Goal: Task Accomplishment & Management: Manage account settings

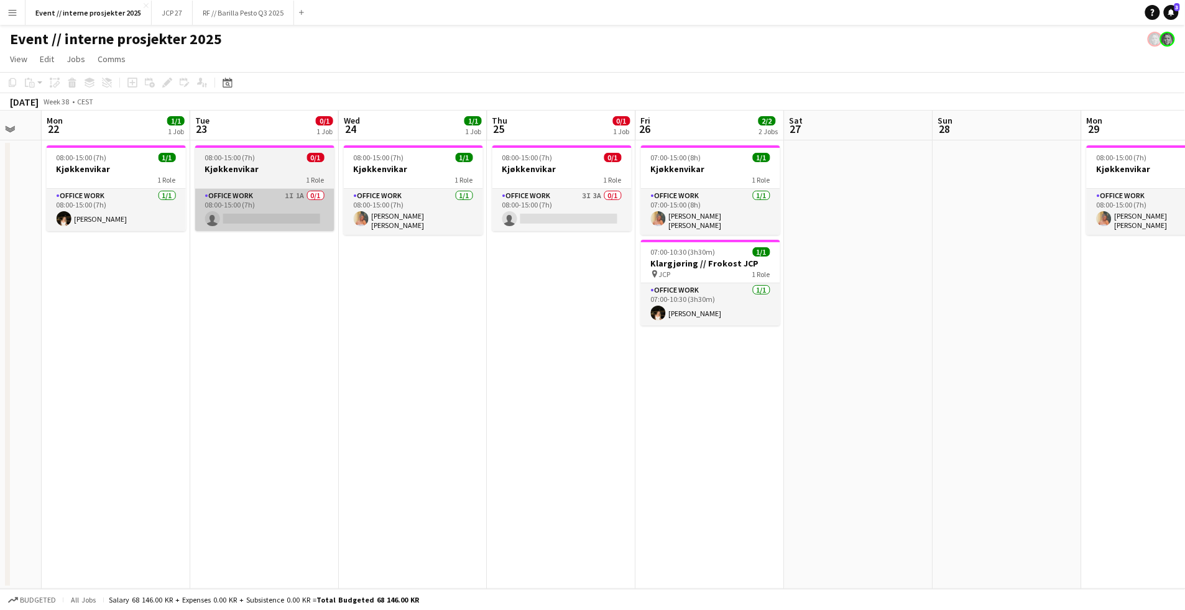
click at [254, 228] on app-card-role "Office work 1I 1A 0/1 08:00-15:00 (7h) single-neutral-actions" at bounding box center [264, 210] width 139 height 42
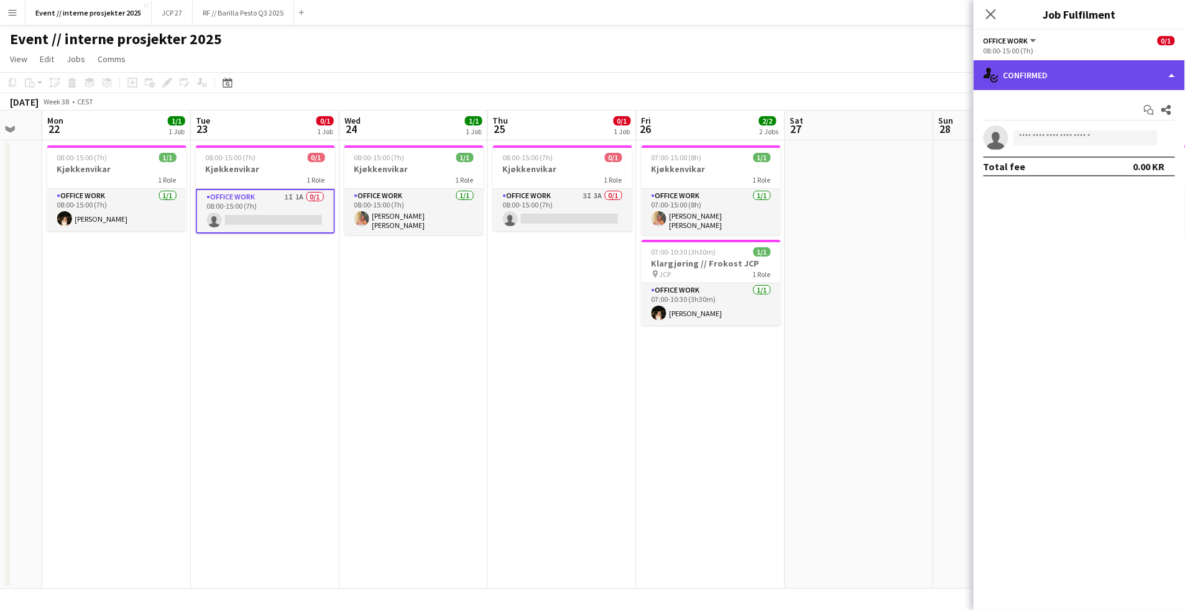
click at [1104, 81] on div "single-neutral-actions-check-2 Confirmed" at bounding box center [1079, 75] width 211 height 30
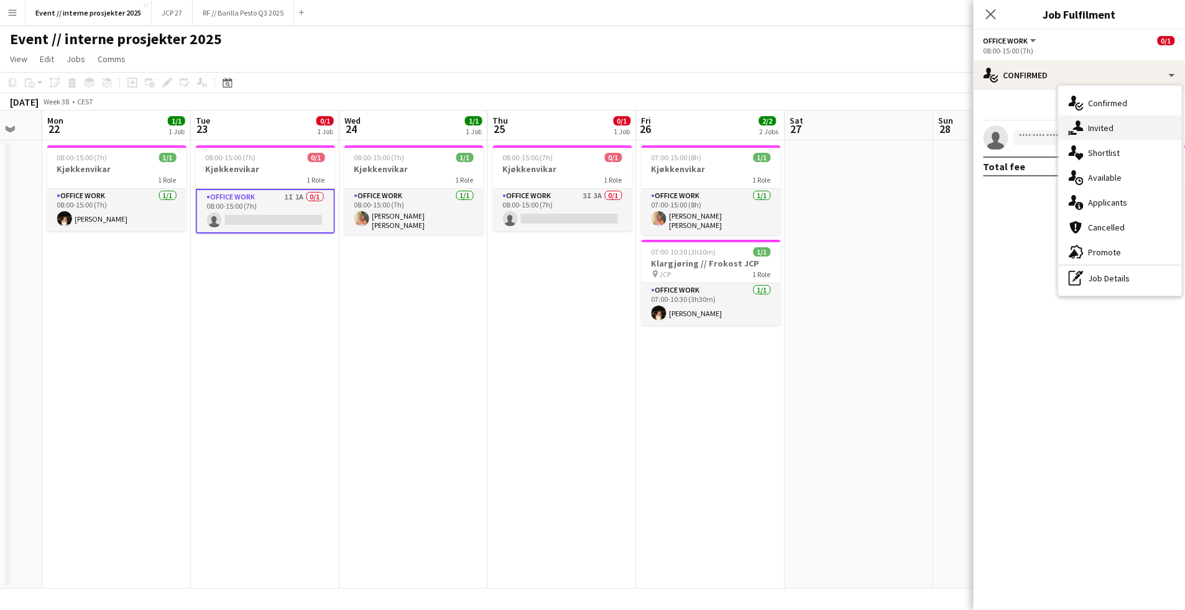
click at [1117, 136] on div "single-neutral-actions-share-1 Invited" at bounding box center [1120, 128] width 123 height 25
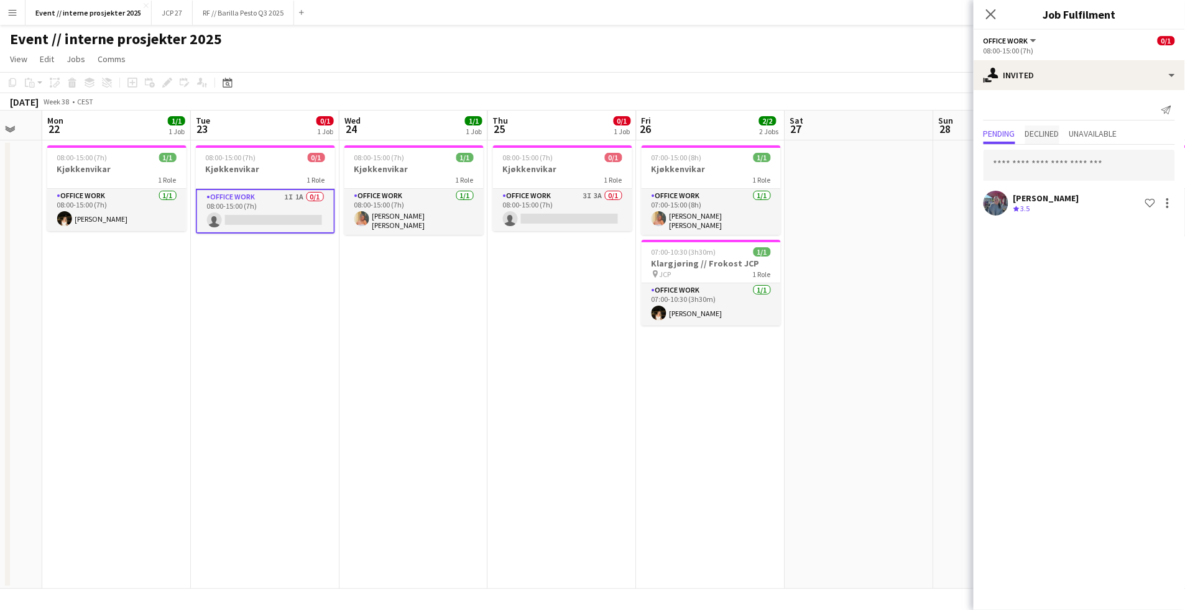
click at [1057, 132] on span "Declined" at bounding box center [1042, 133] width 34 height 9
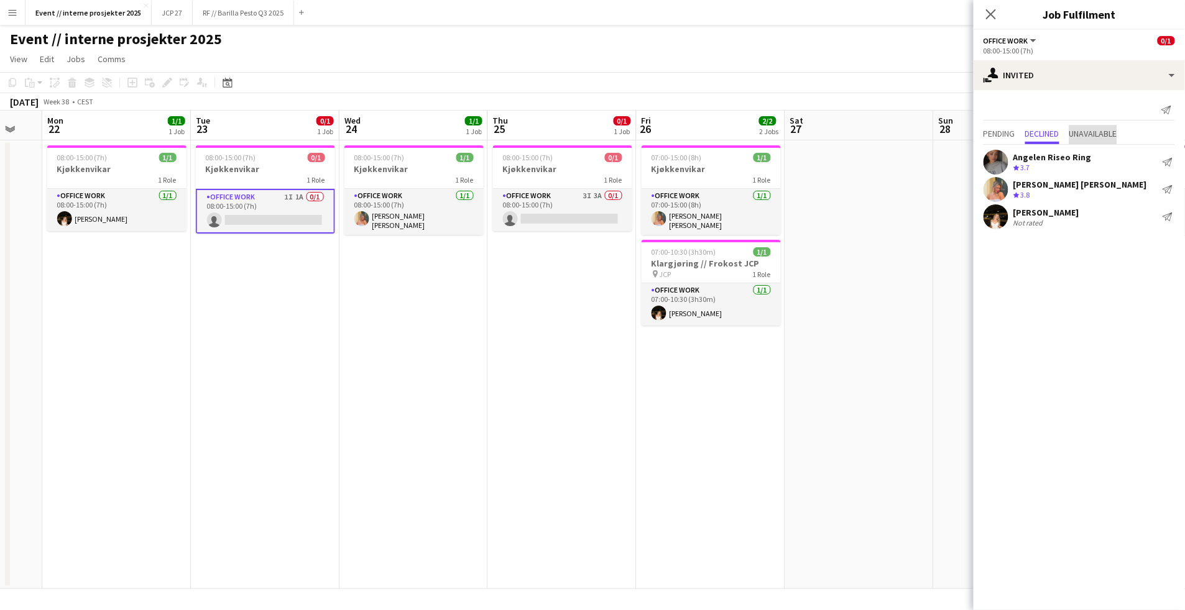
click at [1090, 137] on span "Unavailable" at bounding box center [1093, 133] width 48 height 9
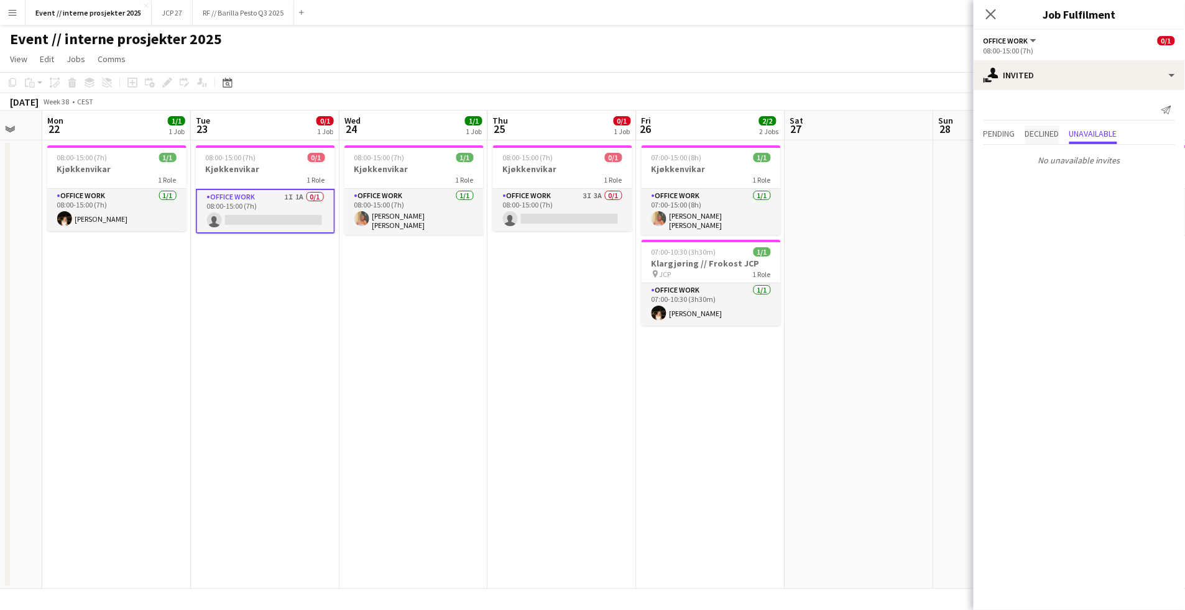
click at [1057, 132] on span "Declined" at bounding box center [1042, 133] width 34 height 9
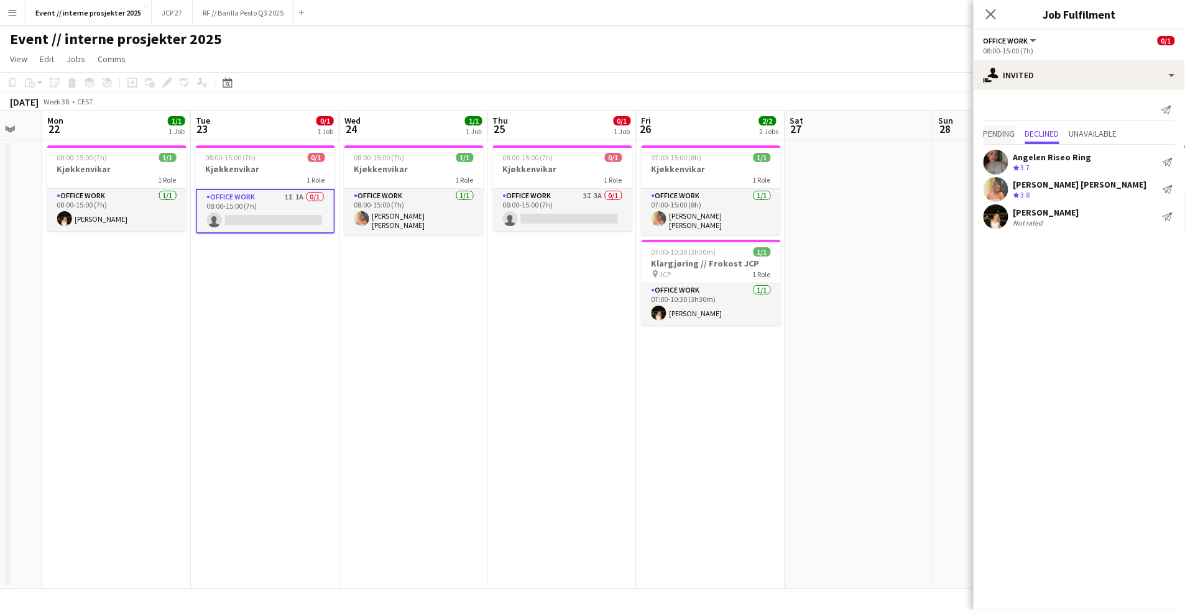
click at [1000, 132] on span "Pending" at bounding box center [999, 133] width 32 height 9
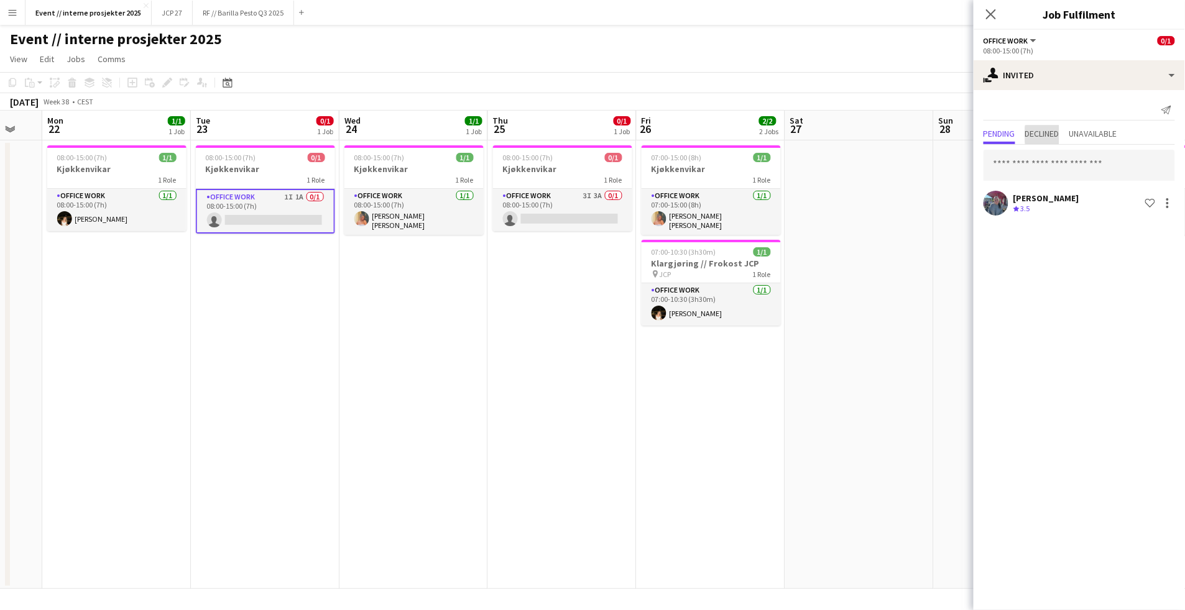
click at [1048, 134] on span "Declined" at bounding box center [1042, 133] width 34 height 9
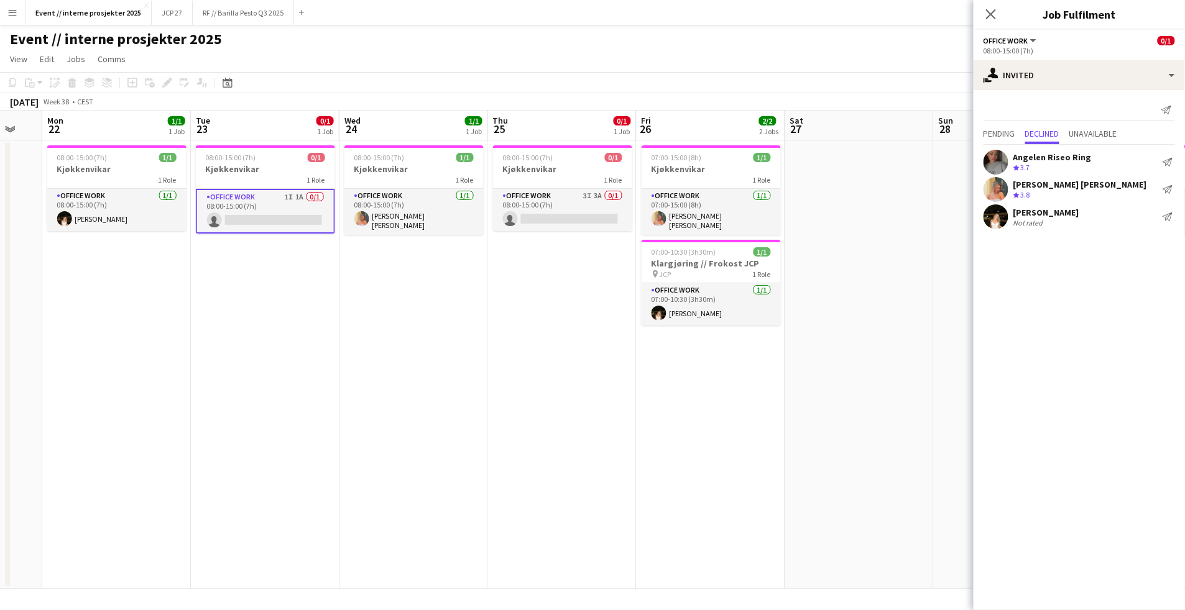
click at [895, 220] on app-date-cell at bounding box center [859, 364] width 149 height 449
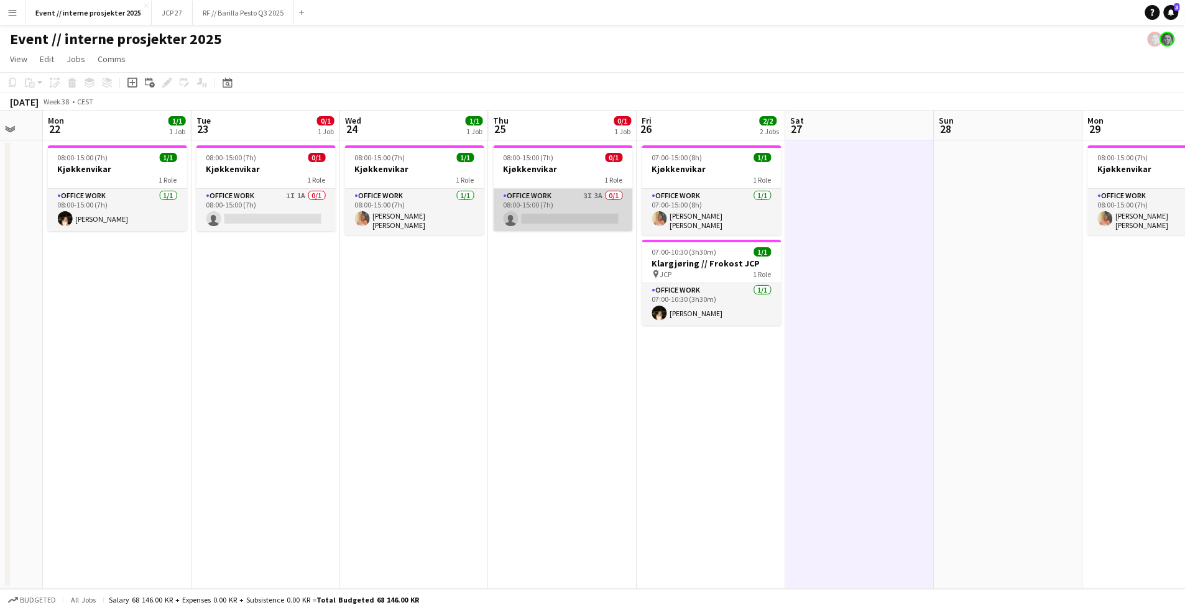
click at [592, 217] on app-card-role "Office work 3I 3A 0/1 08:00-15:00 (7h) single-neutral-actions" at bounding box center [563, 210] width 139 height 42
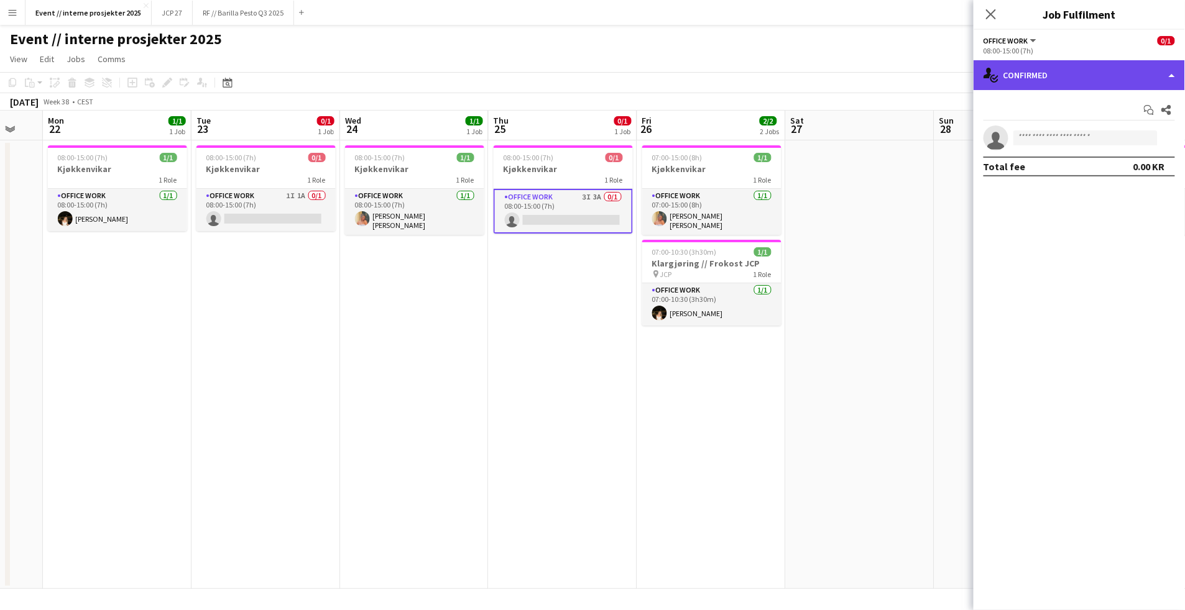
click at [1049, 67] on div "single-neutral-actions-check-2 Confirmed" at bounding box center [1079, 75] width 211 height 30
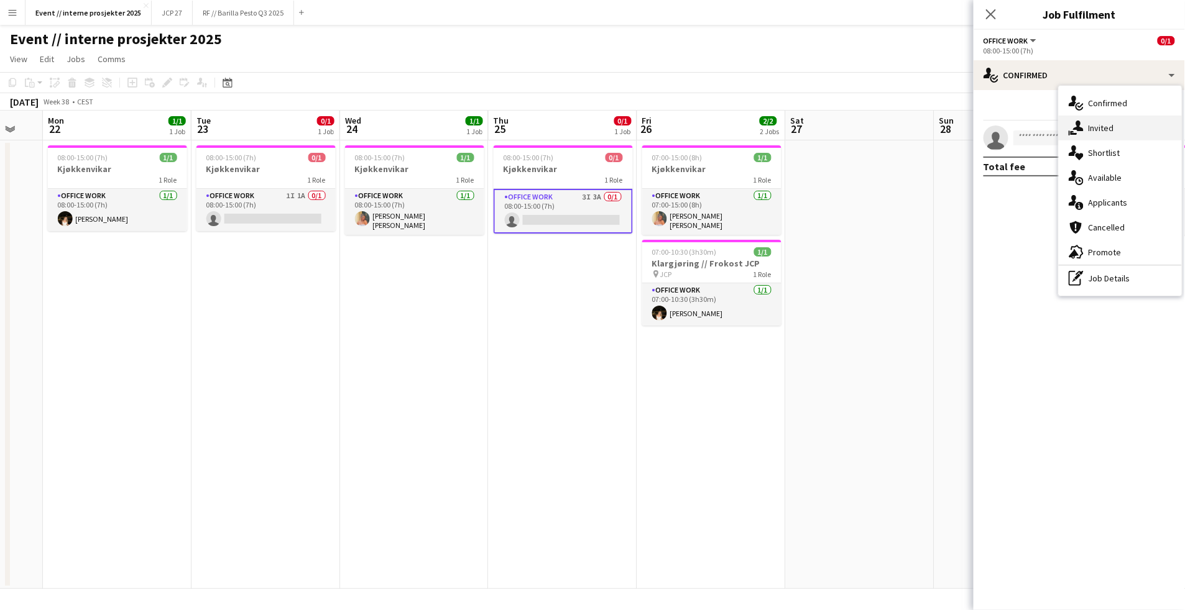
click at [1113, 134] on div "single-neutral-actions-share-1 Invited" at bounding box center [1120, 128] width 123 height 25
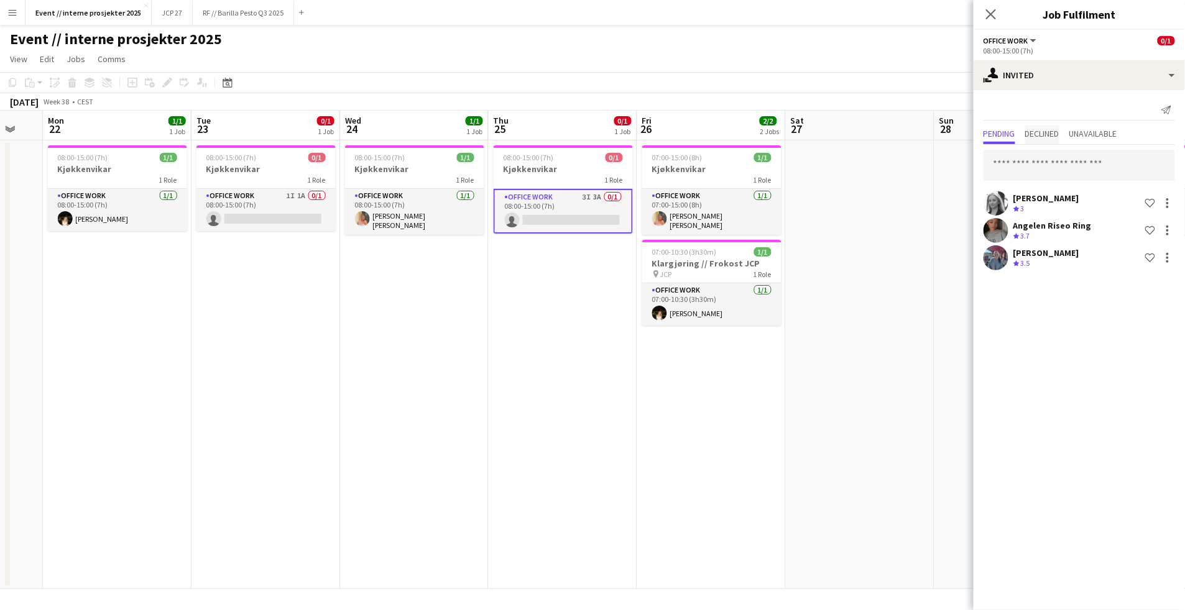
click at [1052, 138] on span "Declined" at bounding box center [1042, 135] width 34 height 19
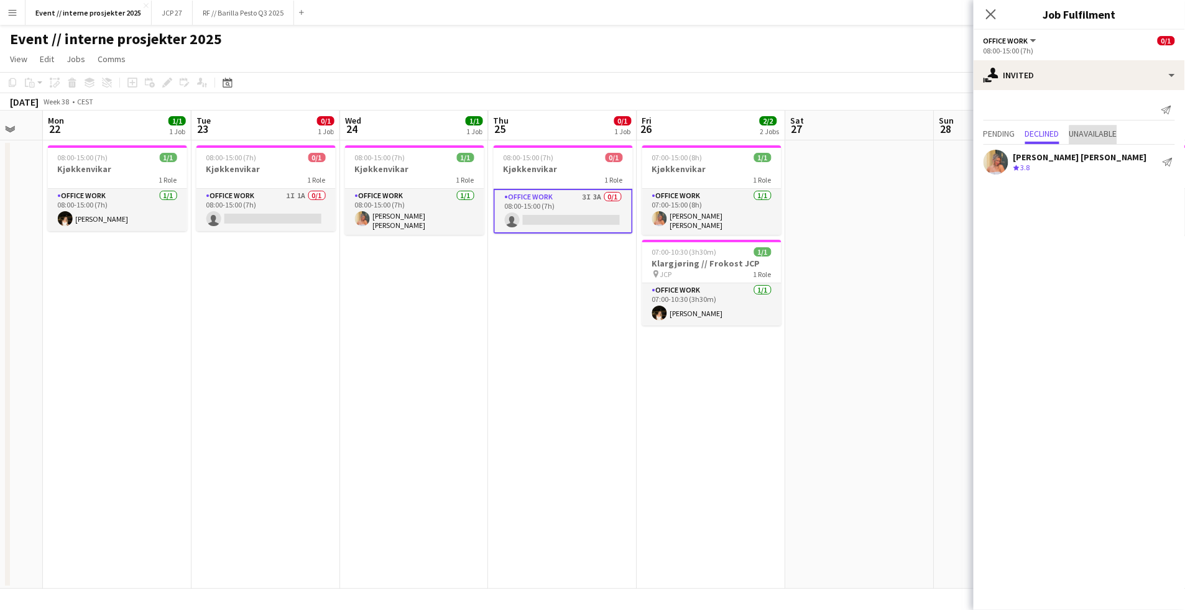
click at [1102, 142] on span "Unavailable" at bounding box center [1093, 135] width 48 height 19
click at [1015, 137] on span "Pending" at bounding box center [999, 133] width 32 height 9
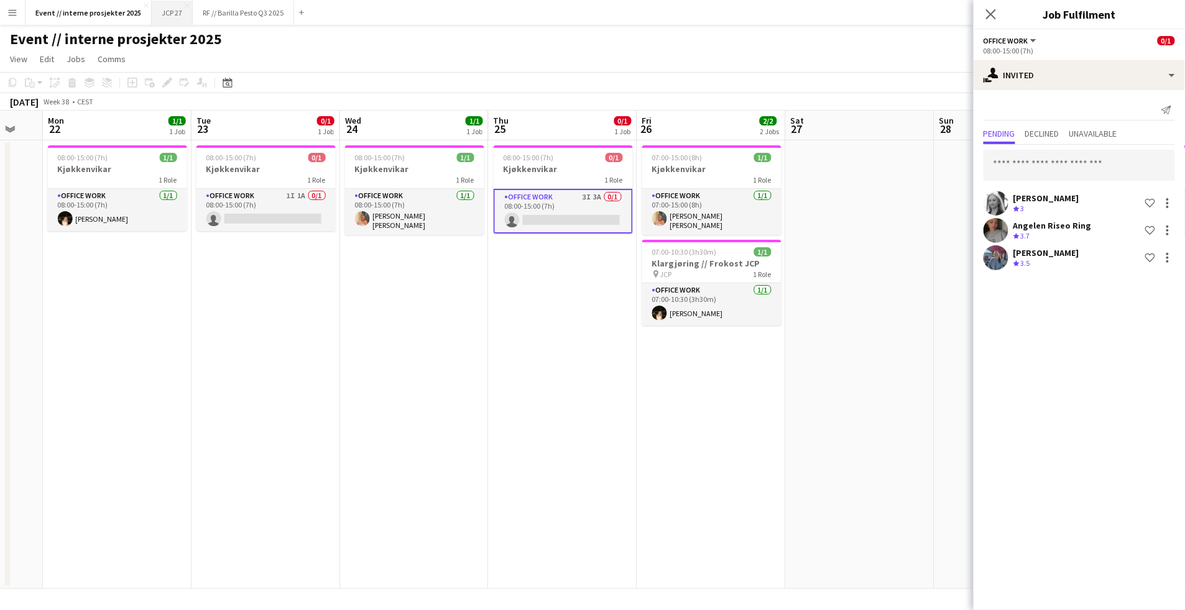
click at [187, 1] on button "JCP 27 Close" at bounding box center [172, 13] width 41 height 24
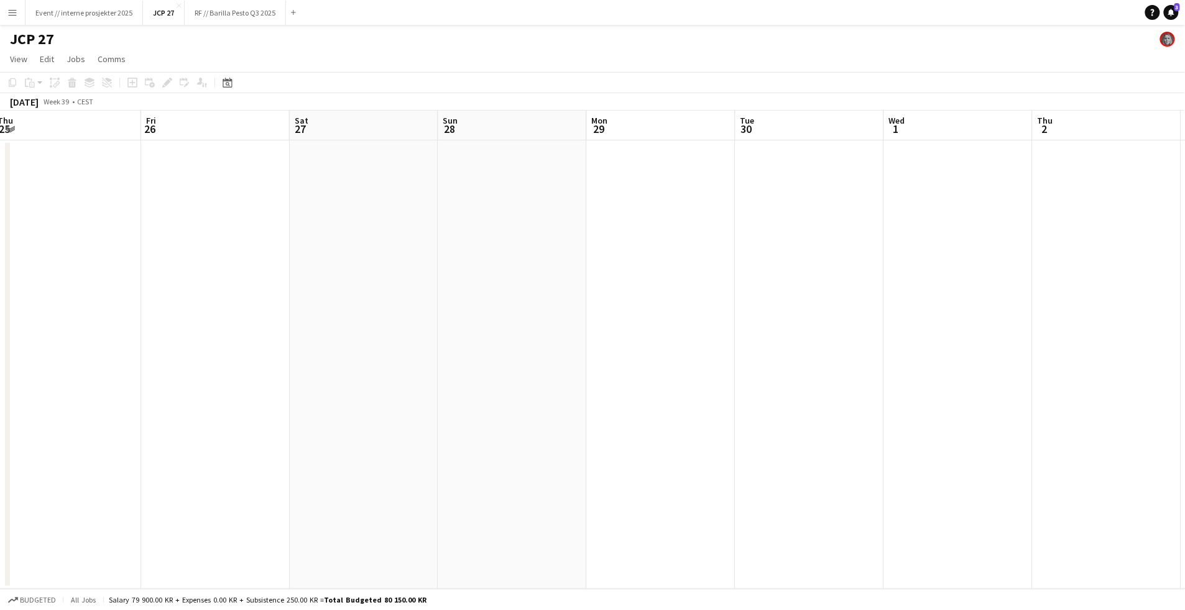
scroll to position [0, 413]
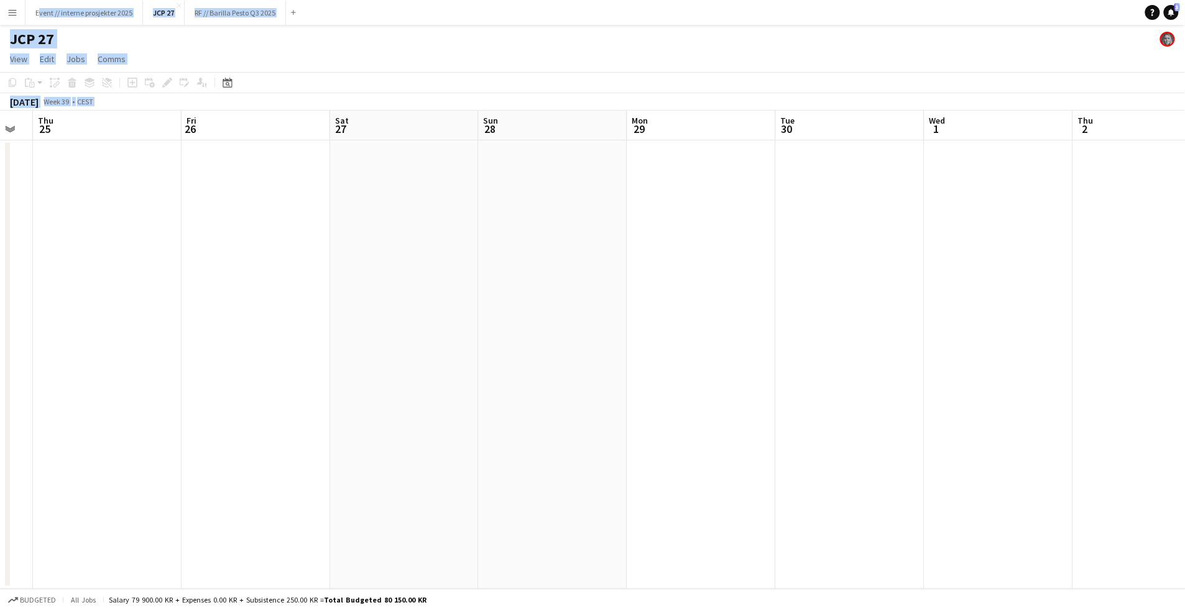
drag, startPoint x: 600, startPoint y: 319, endPoint x: 34, endPoint y: -16, distance: 657.7
click at [34, 0] on html "Menu Boards Boards Boards All jobs Status Workforce Workforce My Workforce Recr…" at bounding box center [592, 305] width 1185 height 610
click at [504, 346] on app-date-cell at bounding box center [563, 364] width 149 height 449
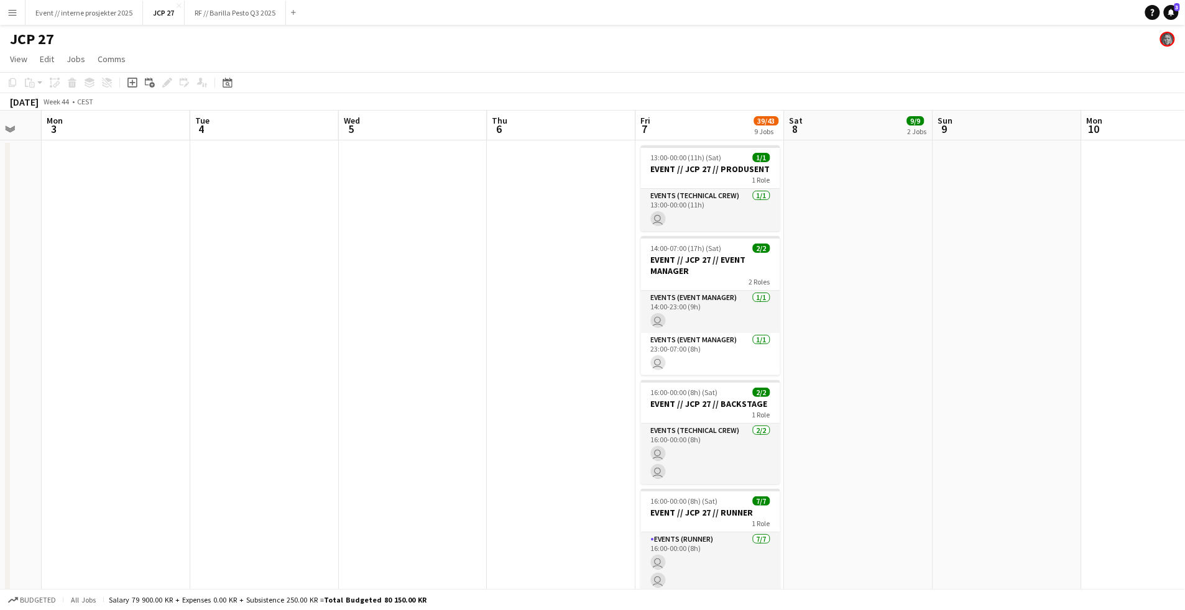
scroll to position [0, 353]
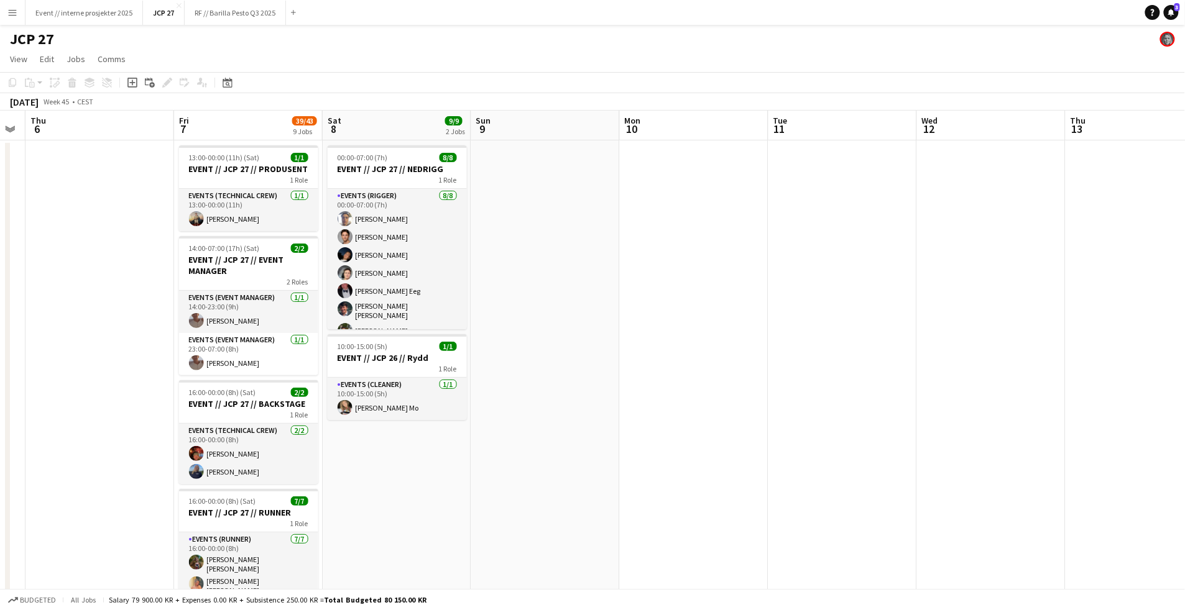
drag, startPoint x: 620, startPoint y: 344, endPoint x: 352, endPoint y: 96, distance: 366.0
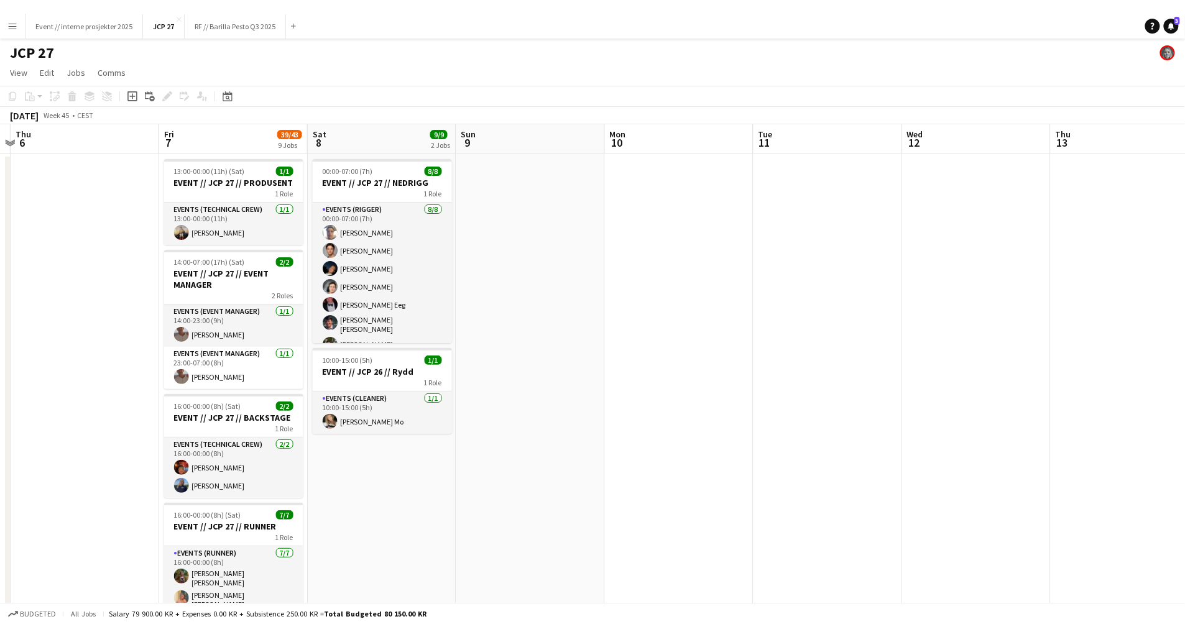
scroll to position [0, 0]
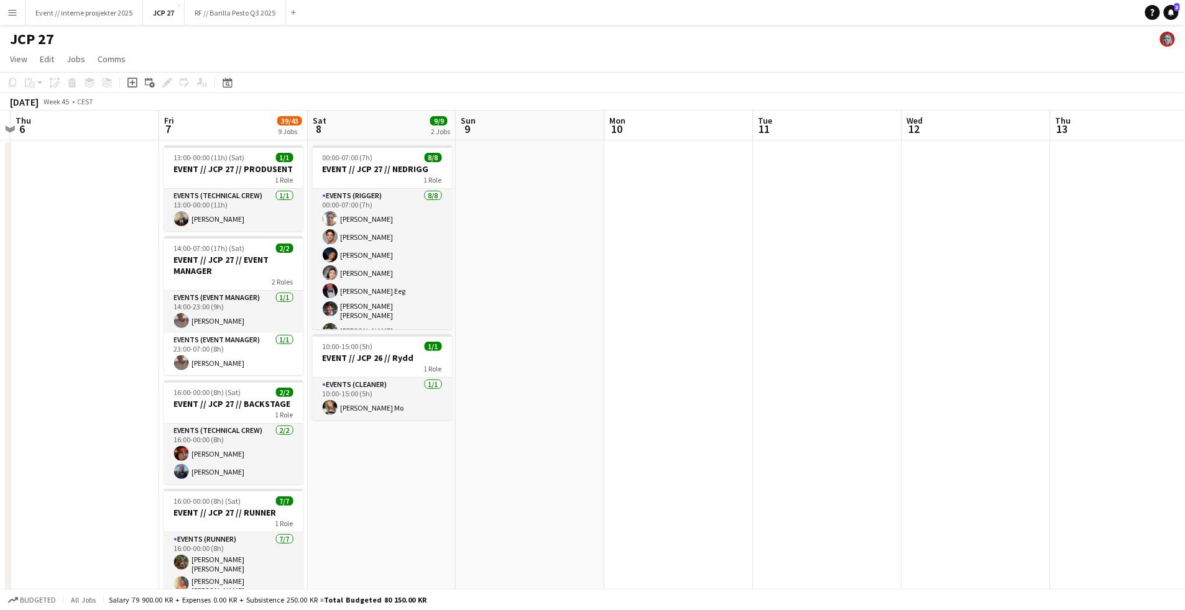
drag, startPoint x: 119, startPoint y: 545, endPoint x: 100, endPoint y: 567, distance: 29.1
